Goal: Find specific page/section: Find specific page/section

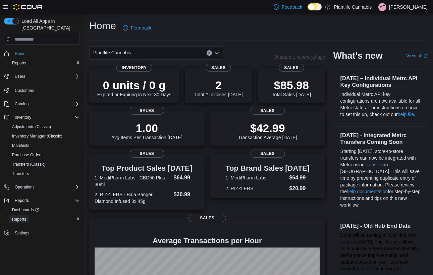
click at [25, 215] on span "Reports" at bounding box center [19, 219] width 14 height 8
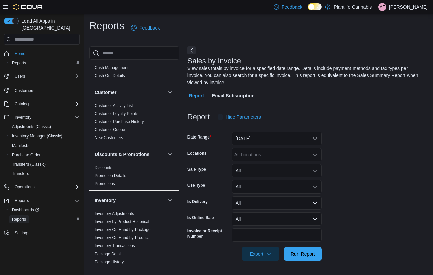
scroll to position [207, 0]
